Goal: Information Seeking & Learning: Ask a question

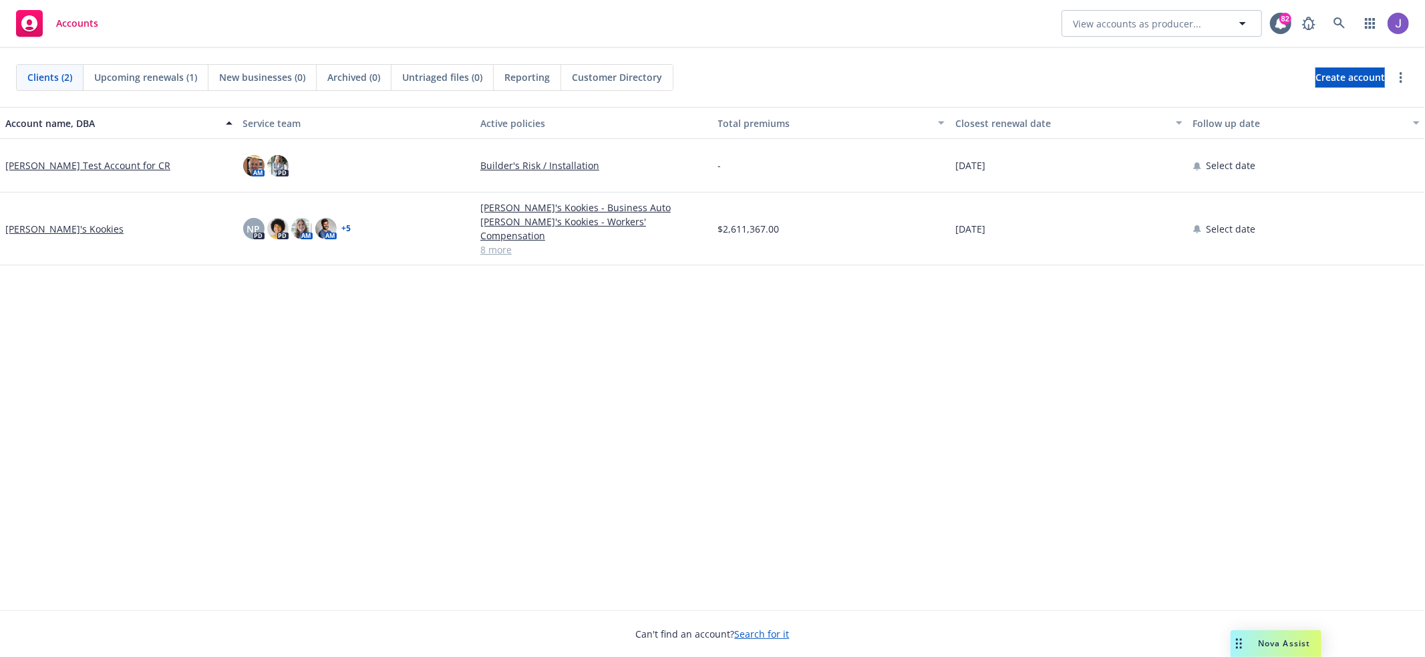
click at [532, 78] on span "Reporting" at bounding box center [526, 77] width 45 height 14
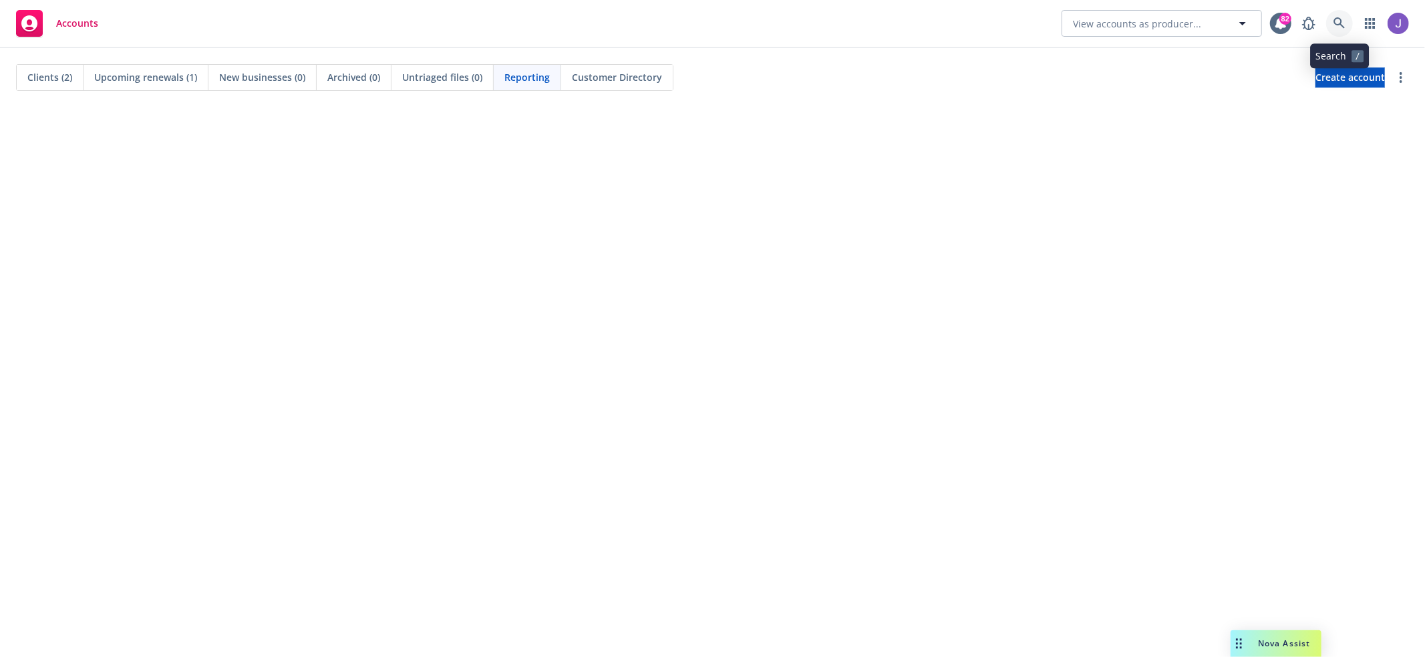
click at [1348, 23] on link at bounding box center [1339, 23] width 27 height 27
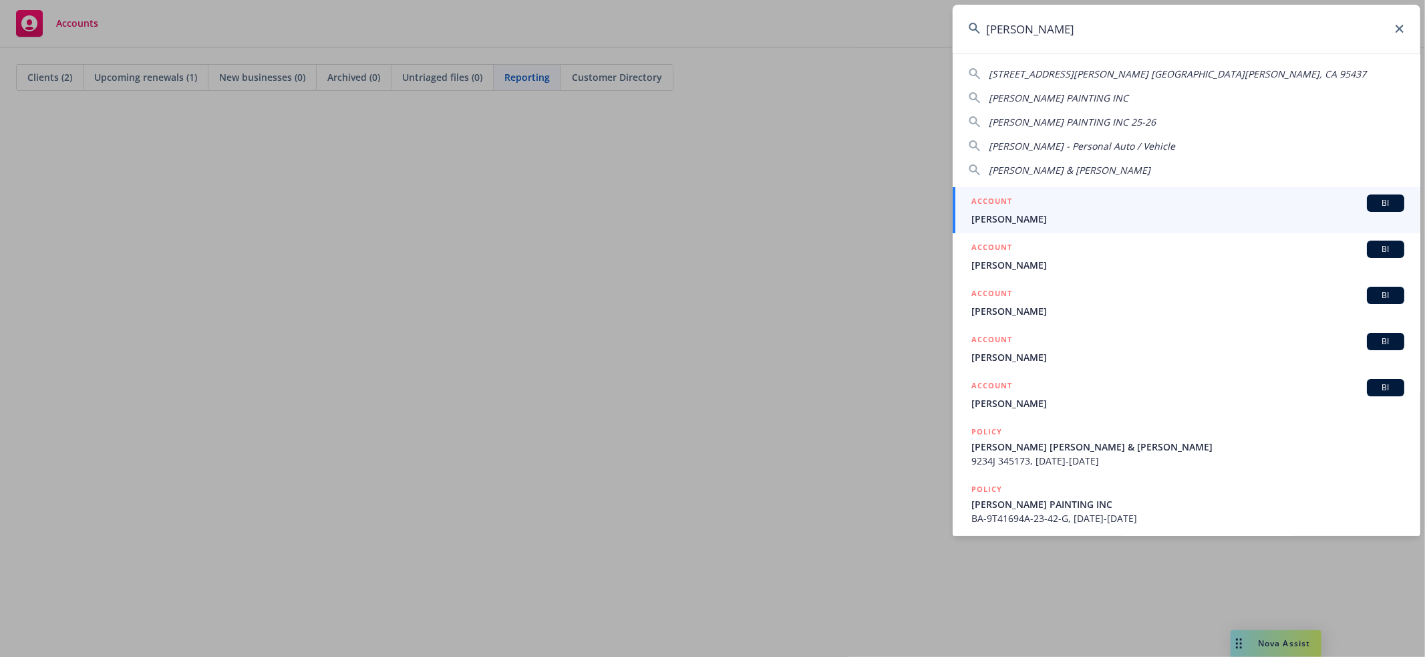
type input "[PERSON_NAME]"
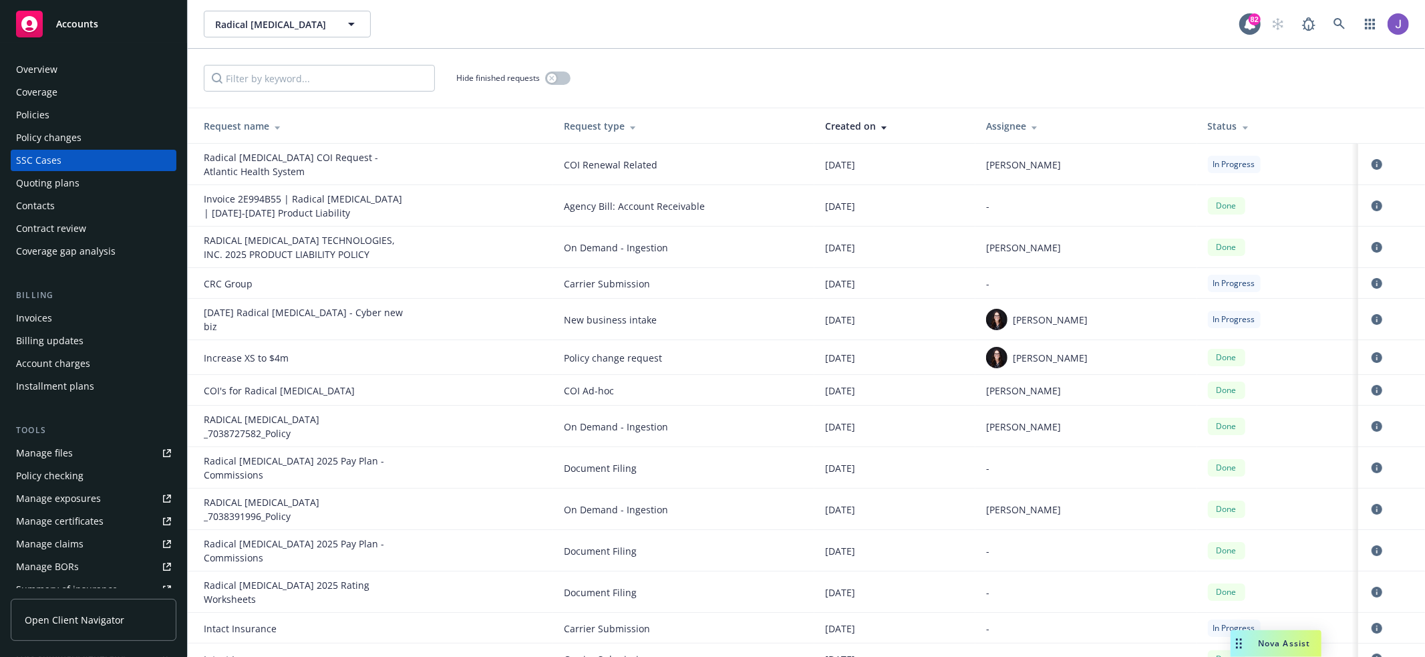
click at [1268, 642] on span "Nova Assist" at bounding box center [1284, 642] width 53 height 11
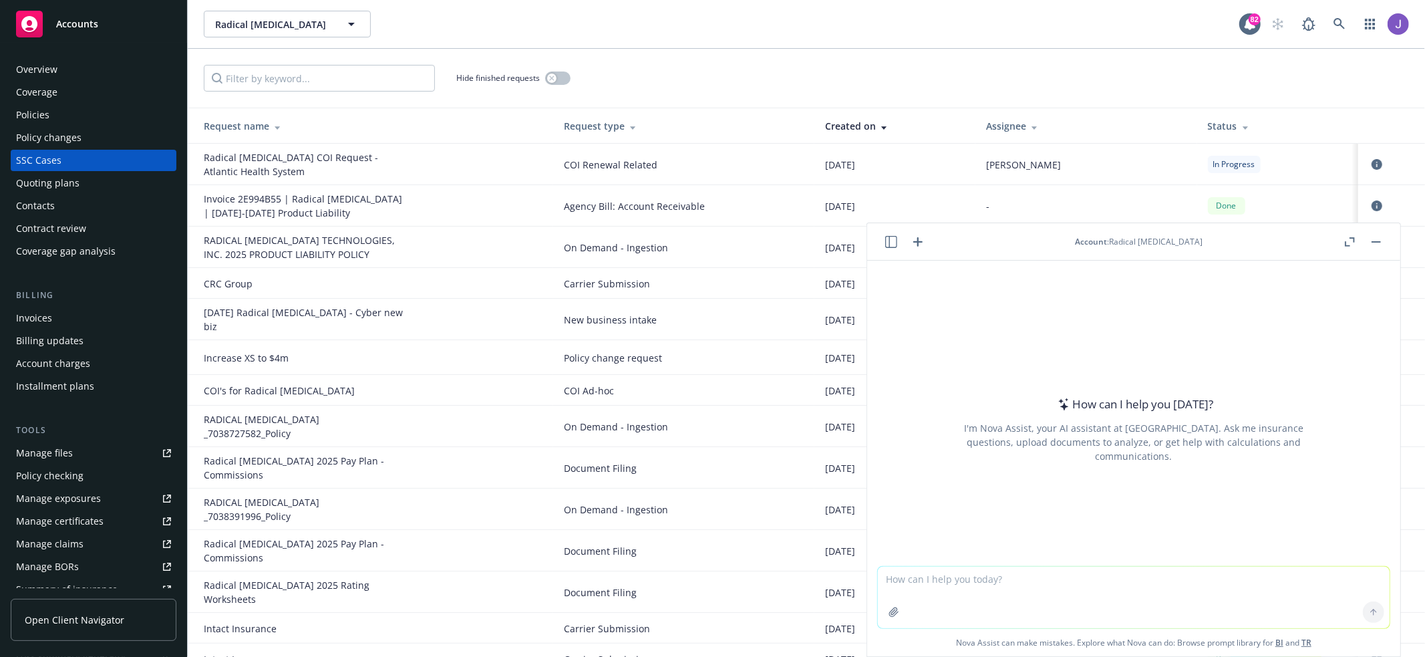
click at [1230, 630] on button "Nova Assist" at bounding box center [1275, 643] width 91 height 27
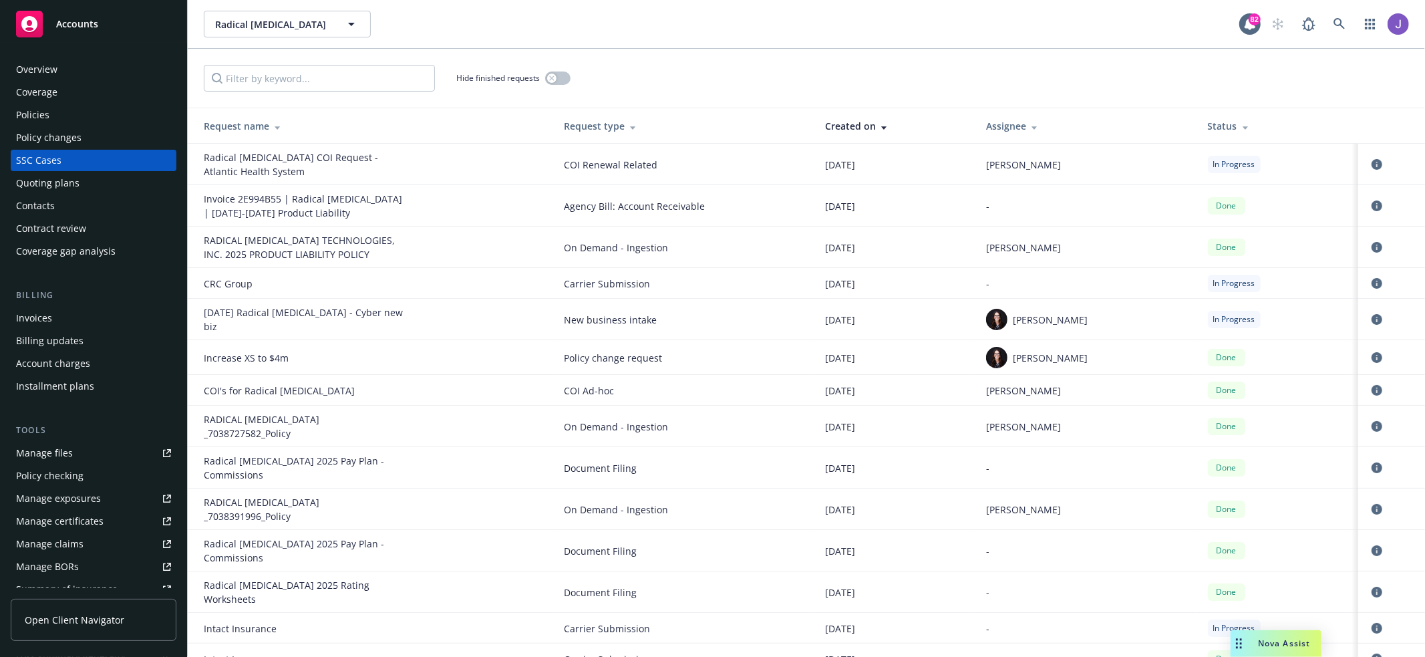
click at [1266, 639] on span "Nova Assist" at bounding box center [1284, 642] width 53 height 11
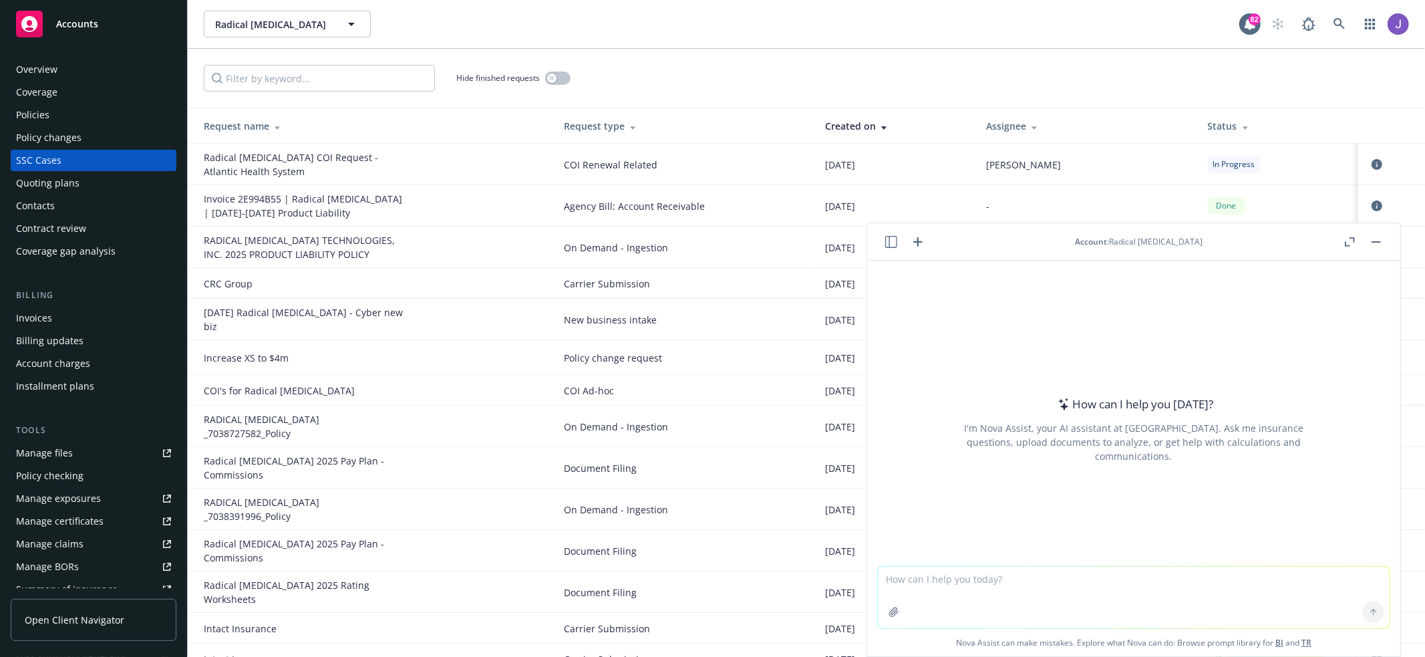
click at [1228, 570] on textarea at bounding box center [1134, 596] width 512 height 61
type textarea "what is an H2A bond?"
